Goal: Learn language in context - Clozemaster

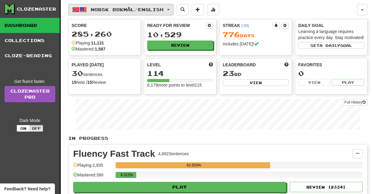
click at [103, 11] on span "Norsk bokmål / English" at bounding box center [127, 9] width 73 height 5
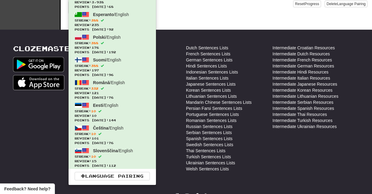
scroll to position [213, 0]
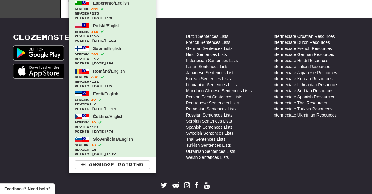
drag, startPoint x: 375, startPoint y: 23, endPoint x: 375, endPoint y: 119, distance: 95.6
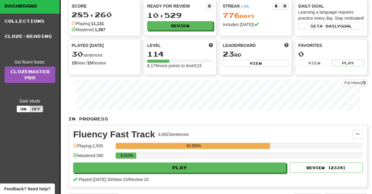
scroll to position [0, 0]
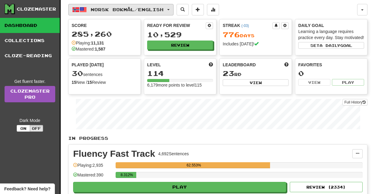
click at [96, 11] on span "Norsk bokmål / English" at bounding box center [127, 9] width 73 height 5
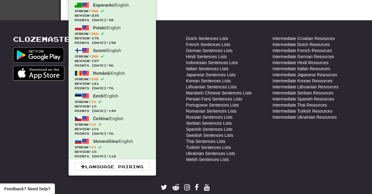
scroll to position [223, 0]
